Goal: Task Accomplishment & Management: Manage account settings

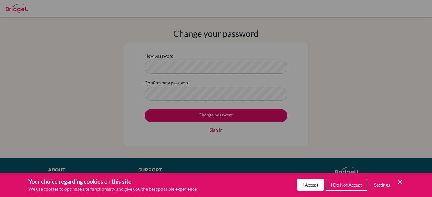
click at [188, 95] on div "Cookie Preferences" at bounding box center [216, 98] width 432 height 197
click at [356, 185] on span "I Do Not Accept" at bounding box center [346, 184] width 31 height 5
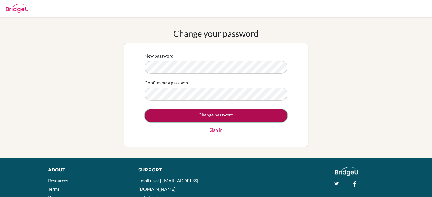
click at [212, 119] on input "Change password" at bounding box center [216, 115] width 143 height 13
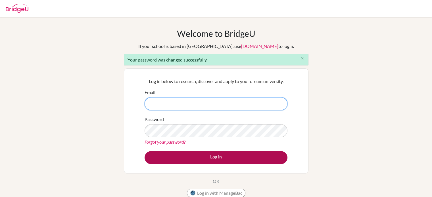
type input "arditab26@hotmail.com"
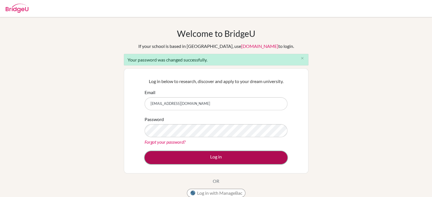
click at [200, 155] on button "Log in" at bounding box center [216, 157] width 143 height 13
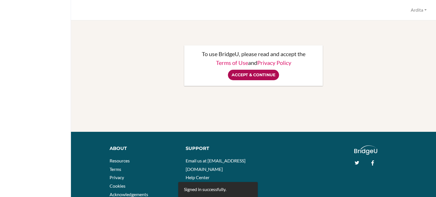
click at [263, 76] on input "Accept & Continue" at bounding box center [253, 75] width 51 height 11
